Goal: Task Accomplishment & Management: Manage account settings

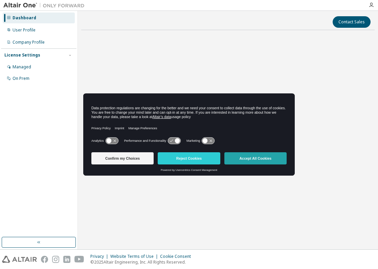
click at [238, 160] on button "Accept All Cookies" at bounding box center [256, 158] width 62 height 12
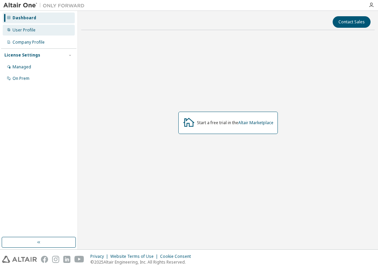
click at [35, 31] on div "User Profile" at bounding box center [24, 29] width 23 height 5
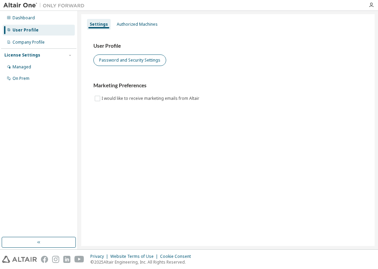
click at [118, 65] on button "Password and Security Settings" at bounding box center [129, 61] width 73 height 12
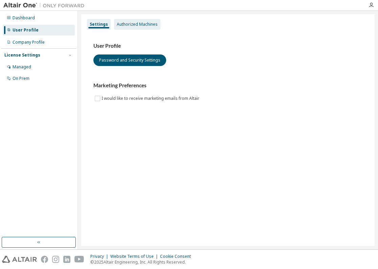
click at [122, 26] on div "Authorized Machines" at bounding box center [137, 24] width 41 height 5
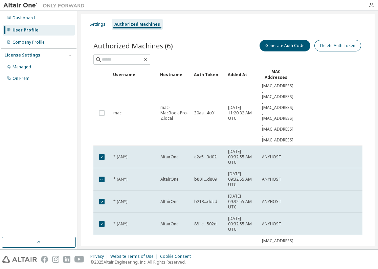
click at [332, 49] on button "Delete Auth Token" at bounding box center [338, 46] width 47 height 12
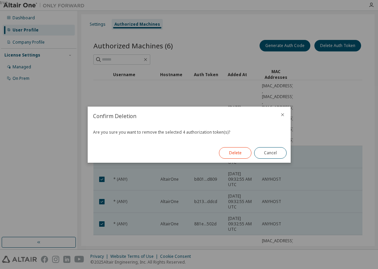
click at [235, 152] on button "Delete" at bounding box center [235, 153] width 33 height 12
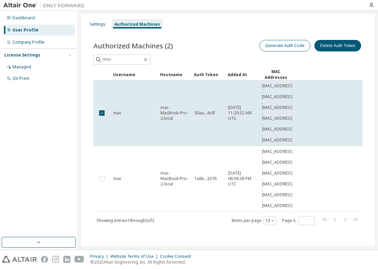
click at [292, 49] on button "Generate Auth Code" at bounding box center [285, 46] width 51 height 12
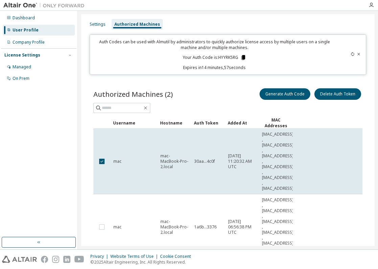
click at [242, 59] on icon at bounding box center [244, 57] width 4 height 5
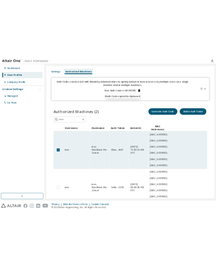
scroll to position [9, 0]
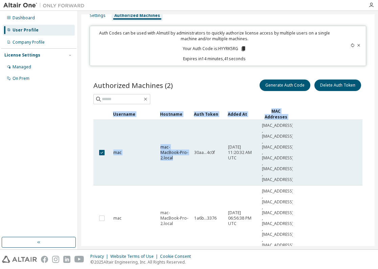
drag, startPoint x: 162, startPoint y: 147, endPoint x: 173, endPoint y: 155, distance: 13.8
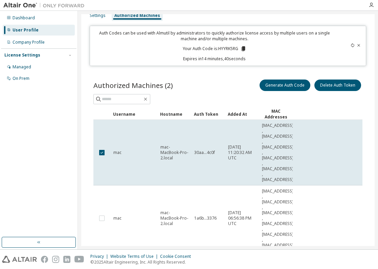
click at [173, 155] on span "mac-MacBook-Pro-2.local" at bounding box center [175, 153] width 28 height 16
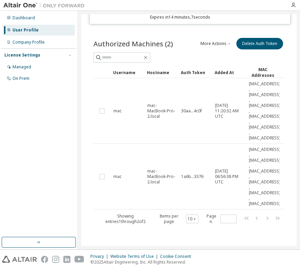
scroll to position [20, 0]
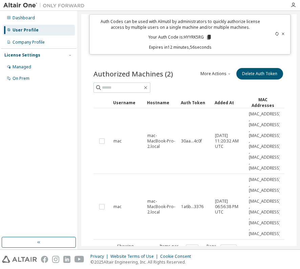
click at [206, 36] on icon at bounding box center [209, 37] width 6 height 6
